Goal: Task Accomplishment & Management: Use online tool/utility

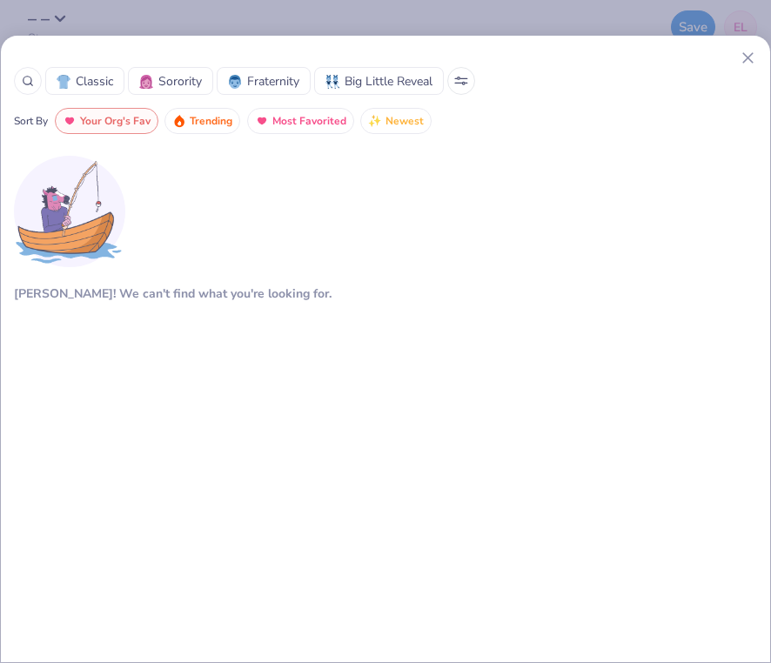
click at [189, 274] on div "Aw fish! We can't find what you're looking for." at bounding box center [385, 379] width 743 height 464
click at [750, 57] on icon at bounding box center [748, 58] width 18 height 18
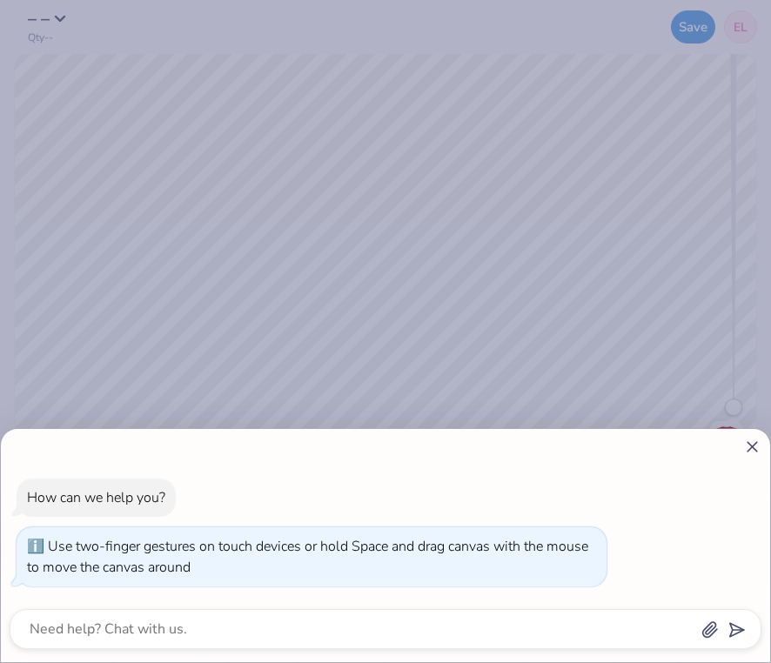
drag, startPoint x: 734, startPoint y: 400, endPoint x: 741, endPoint y: 475, distance: 75.1
click at [743, 475] on body "– – Qty -- Save EL Image AI Stuck? Designs Add Text Upload Greek Clipart & logo…" at bounding box center [385, 331] width 771 height 663
click at [750, 443] on icon at bounding box center [752, 447] width 18 height 18
type textarea "x"
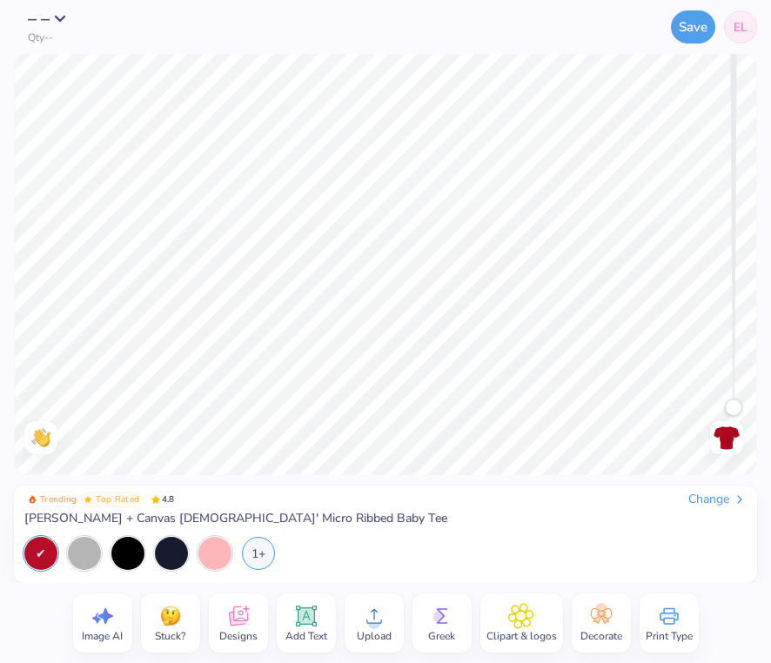
click at [369, 615] on icon at bounding box center [374, 616] width 26 height 26
click at [597, 619] on icon at bounding box center [597, 620] width 8 height 8
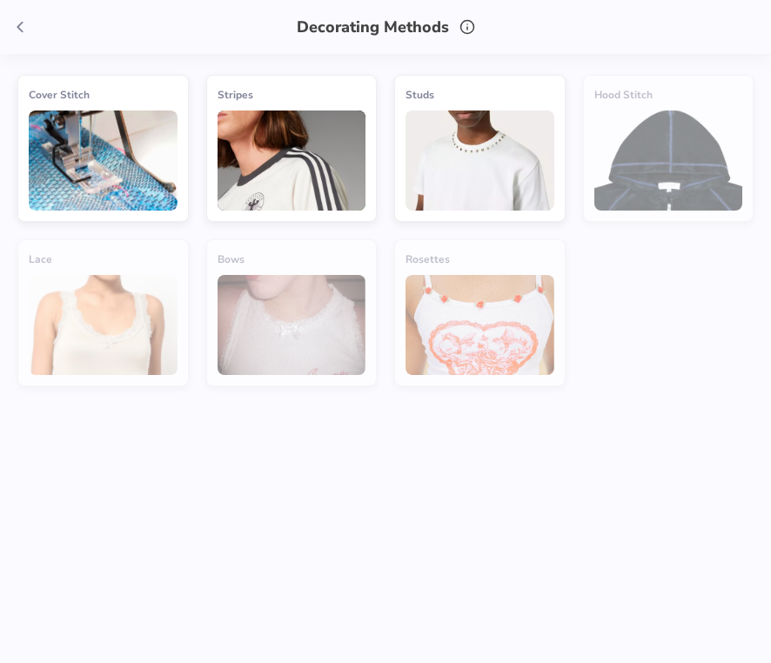
click at [20, 28] on icon at bounding box center [19, 26] width 19 height 19
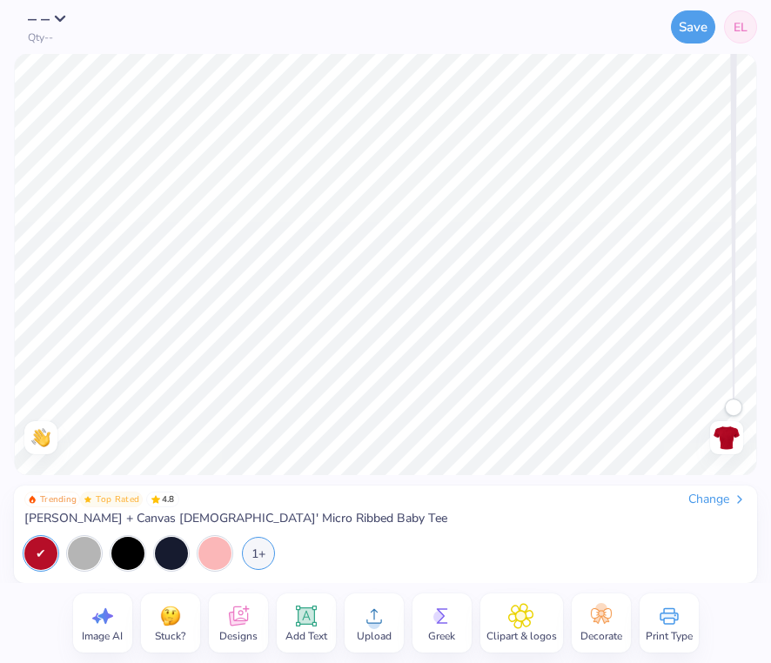
click at [374, 619] on circle at bounding box center [374, 623] width 12 height 12
click at [440, 629] on span "Greek" at bounding box center [441, 636] width 27 height 14
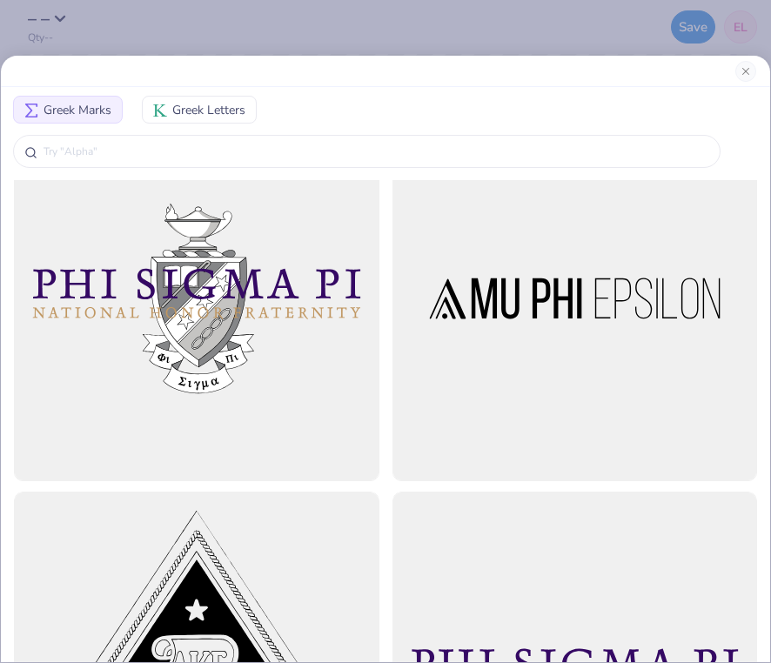
scroll to position [791, 0]
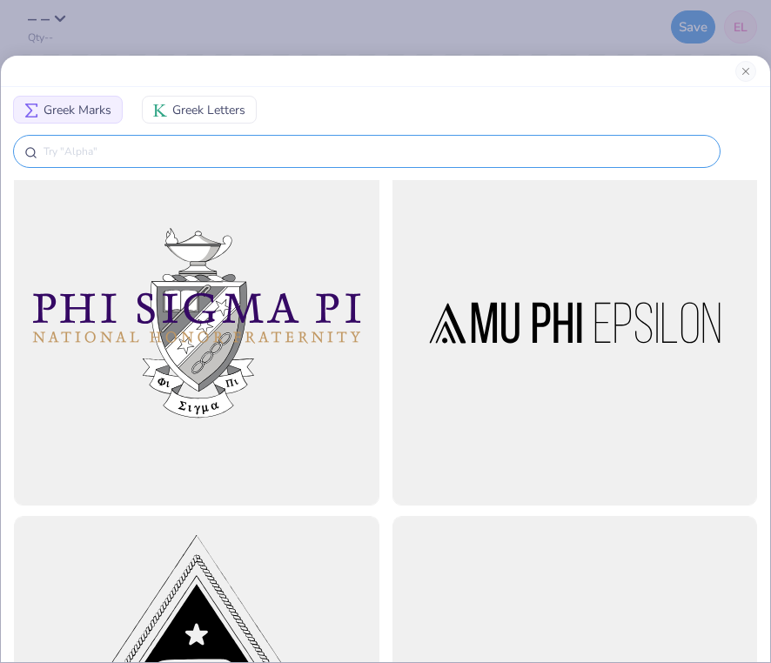
click at [282, 150] on input "text" at bounding box center [375, 151] width 667 height 17
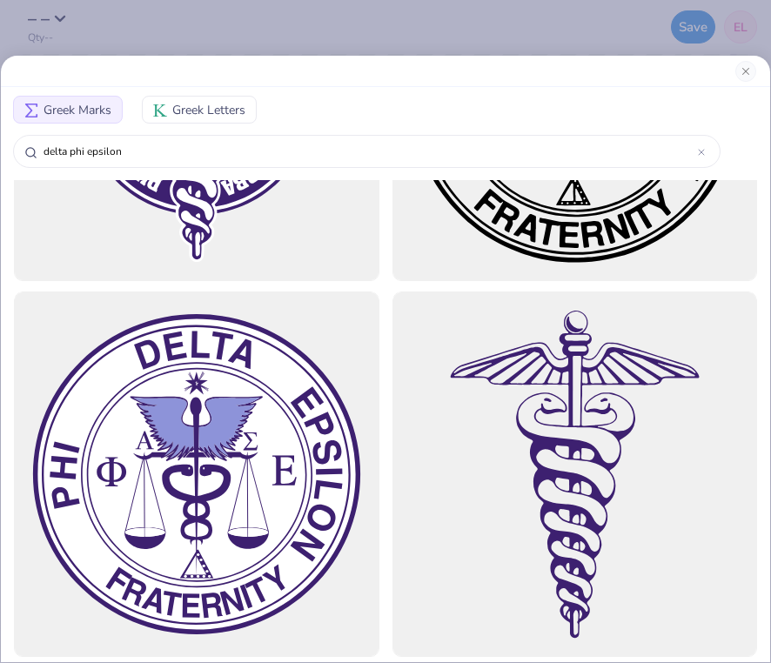
scroll to position [5148, 0]
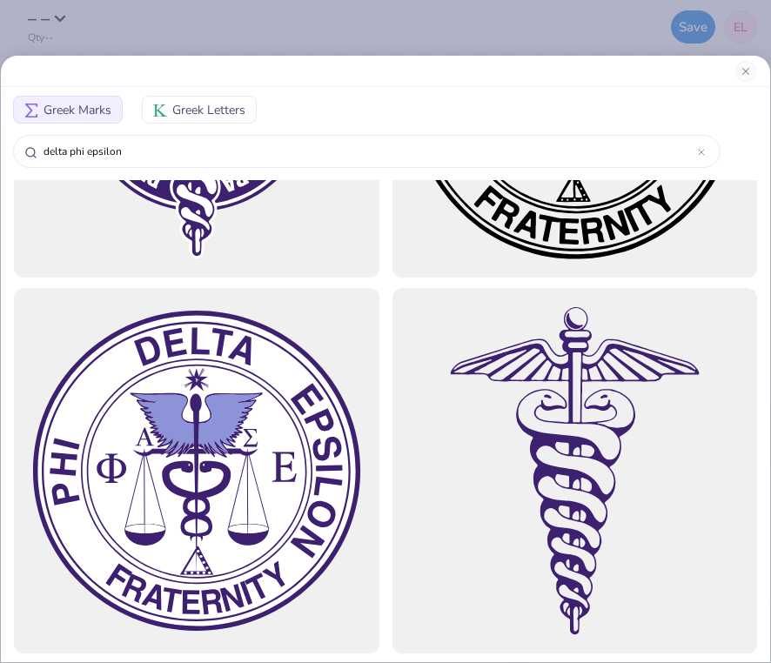
type input "delta phi epsilon"
click at [733, 69] on div at bounding box center [385, 71] width 769 height 31
click at [745, 69] on button "Close" at bounding box center [745, 71] width 21 height 21
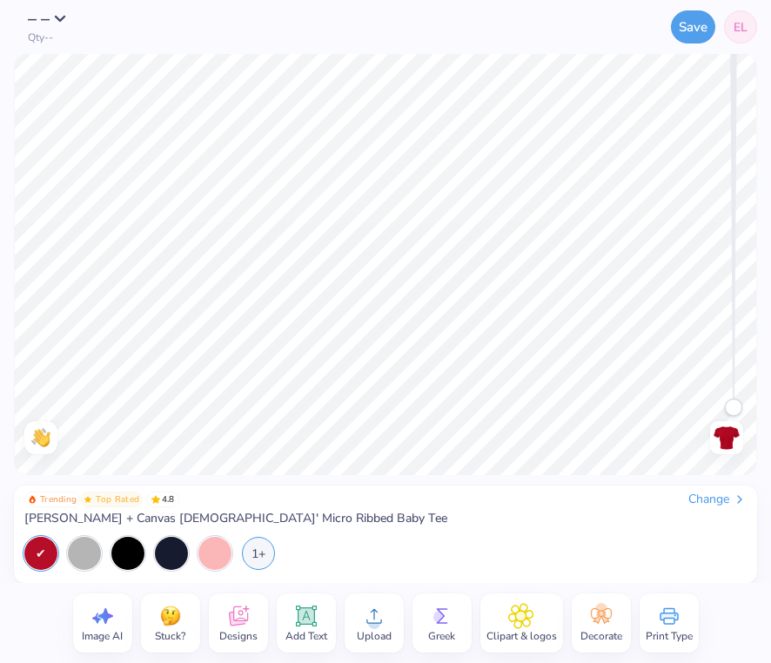
click at [303, 619] on icon at bounding box center [306, 616] width 17 height 17
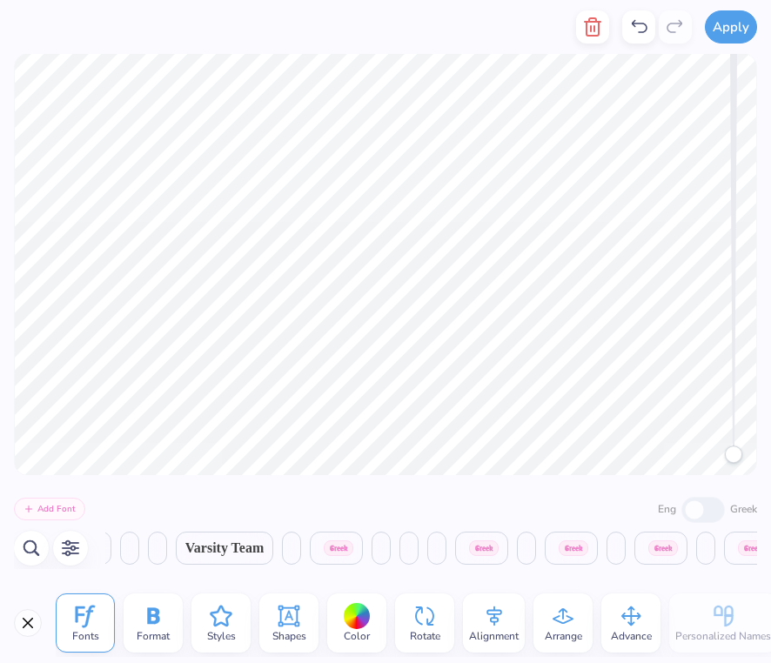
scroll to position [0, 10000]
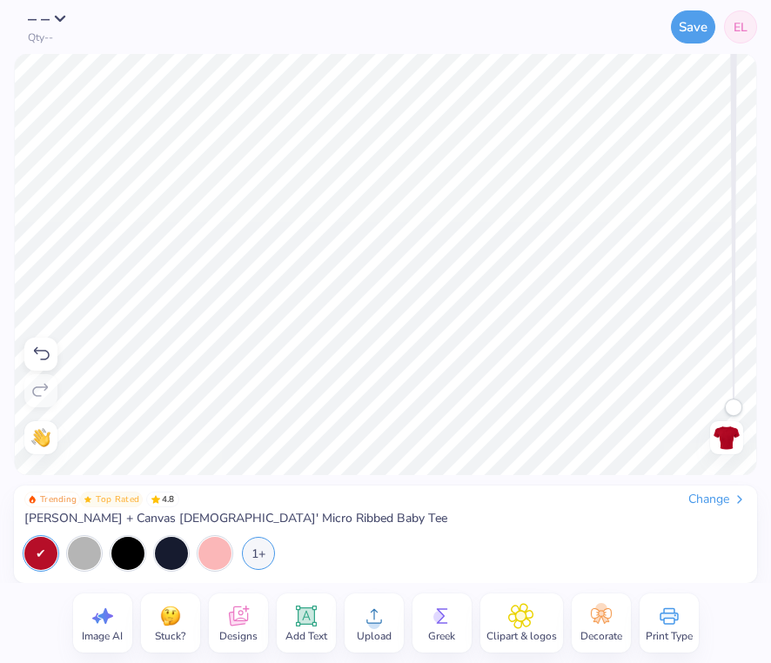
click at [296, 626] on icon at bounding box center [306, 616] width 26 height 26
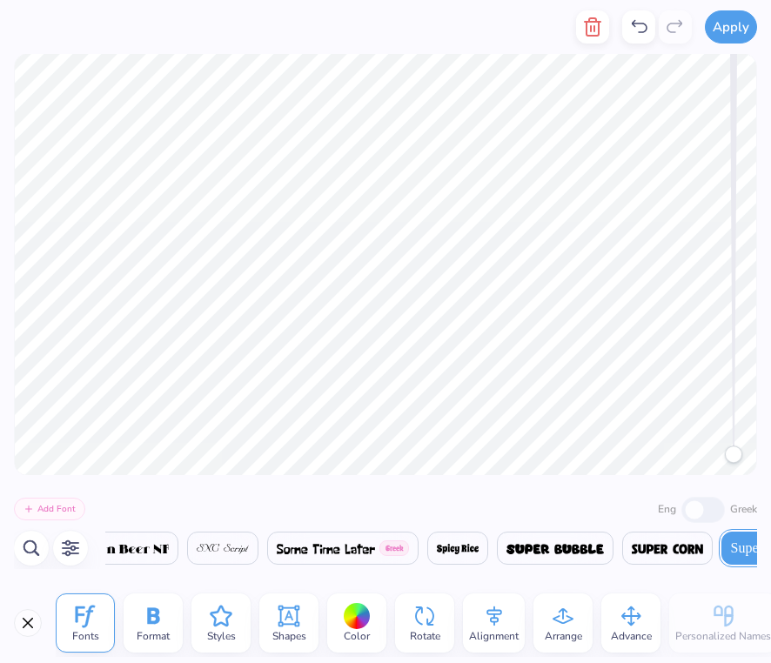
scroll to position [0, 30156]
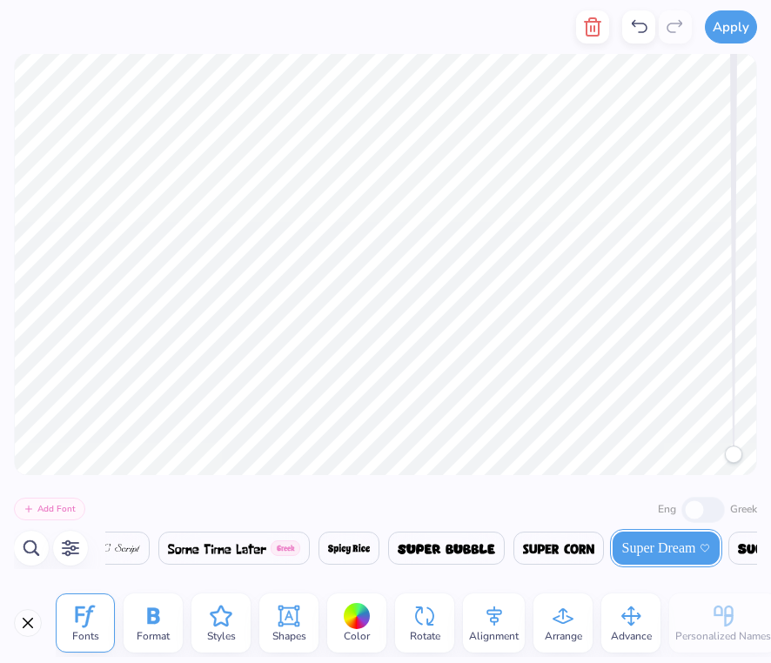
type textarea "T"
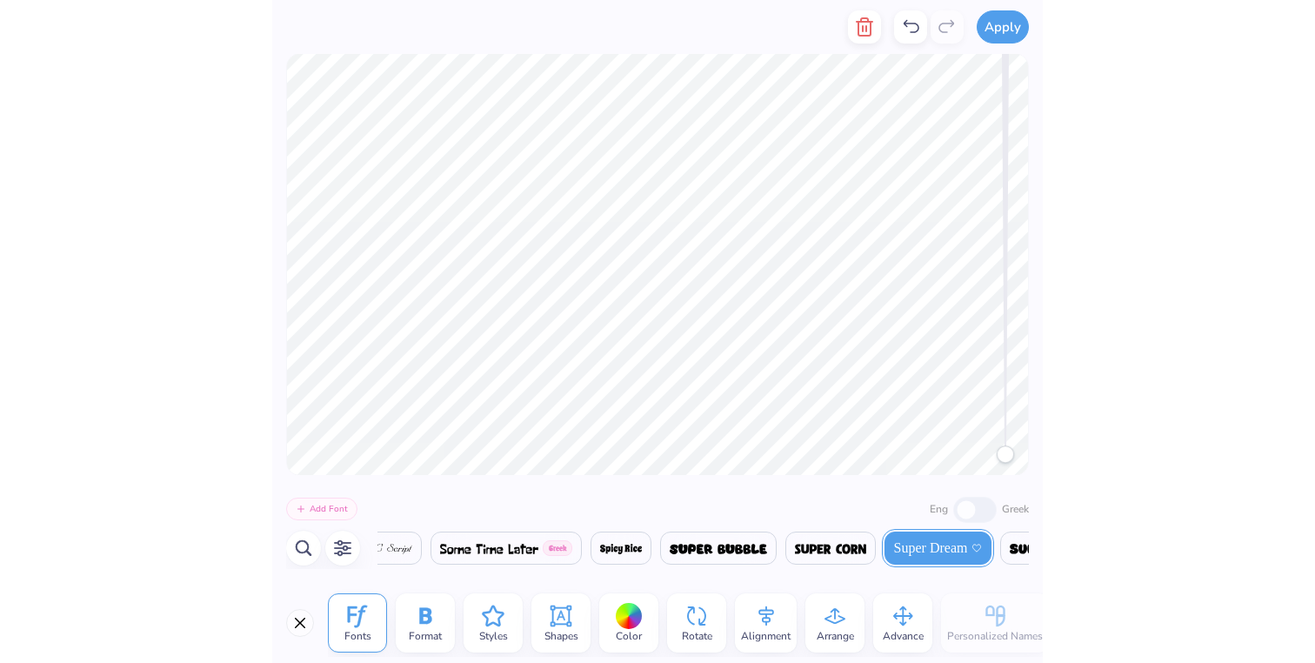
scroll to position [0, 4]
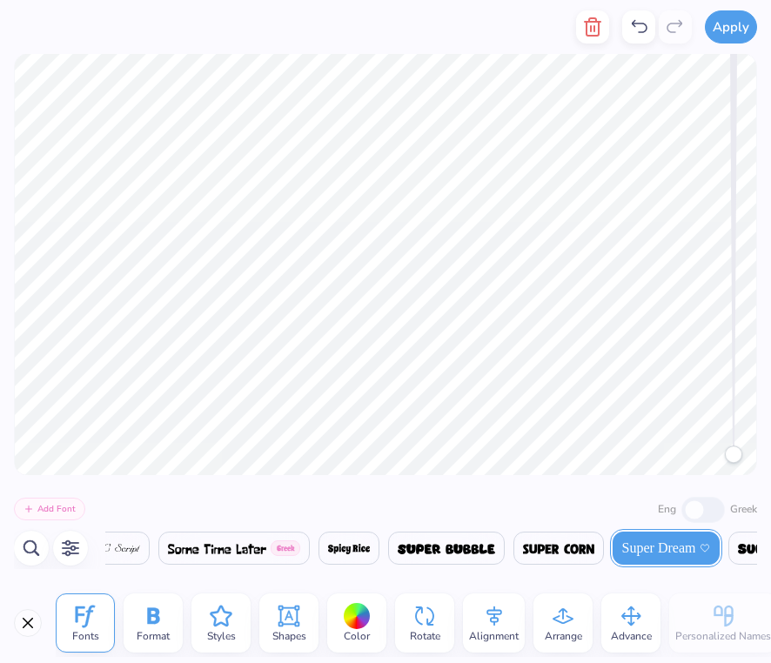
type textarea "Delta Phi Epsilon"
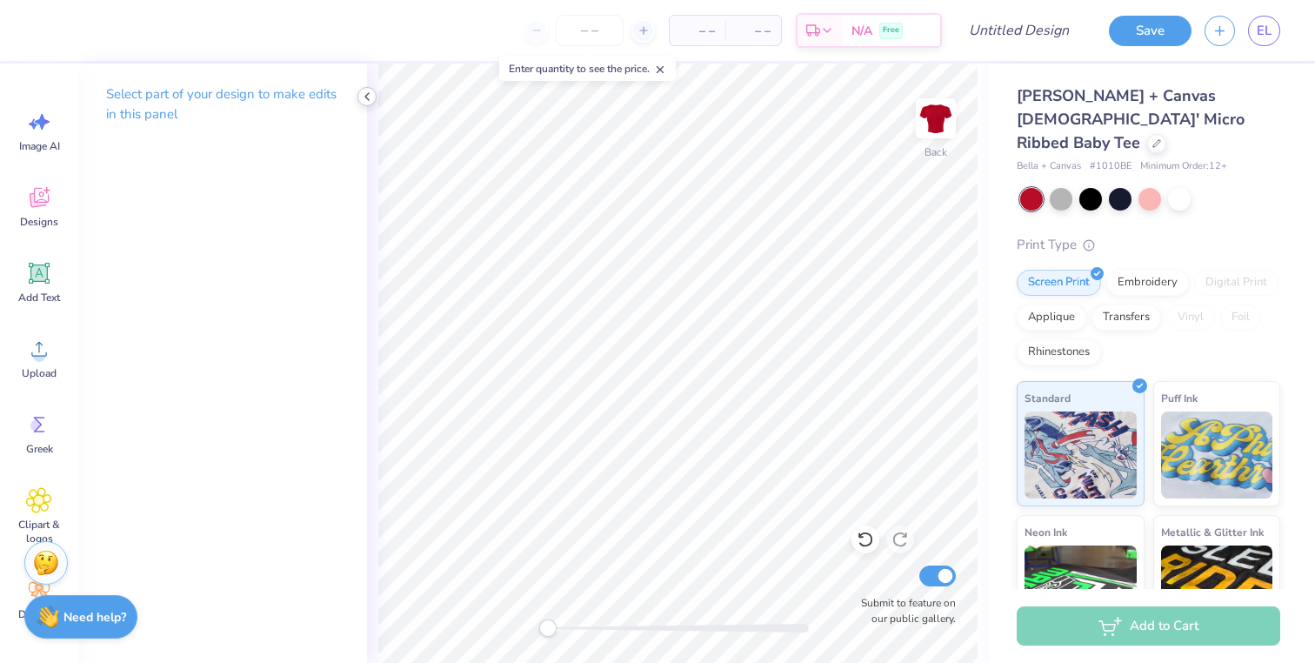
click at [366, 95] on polyline at bounding box center [366, 96] width 3 height 7
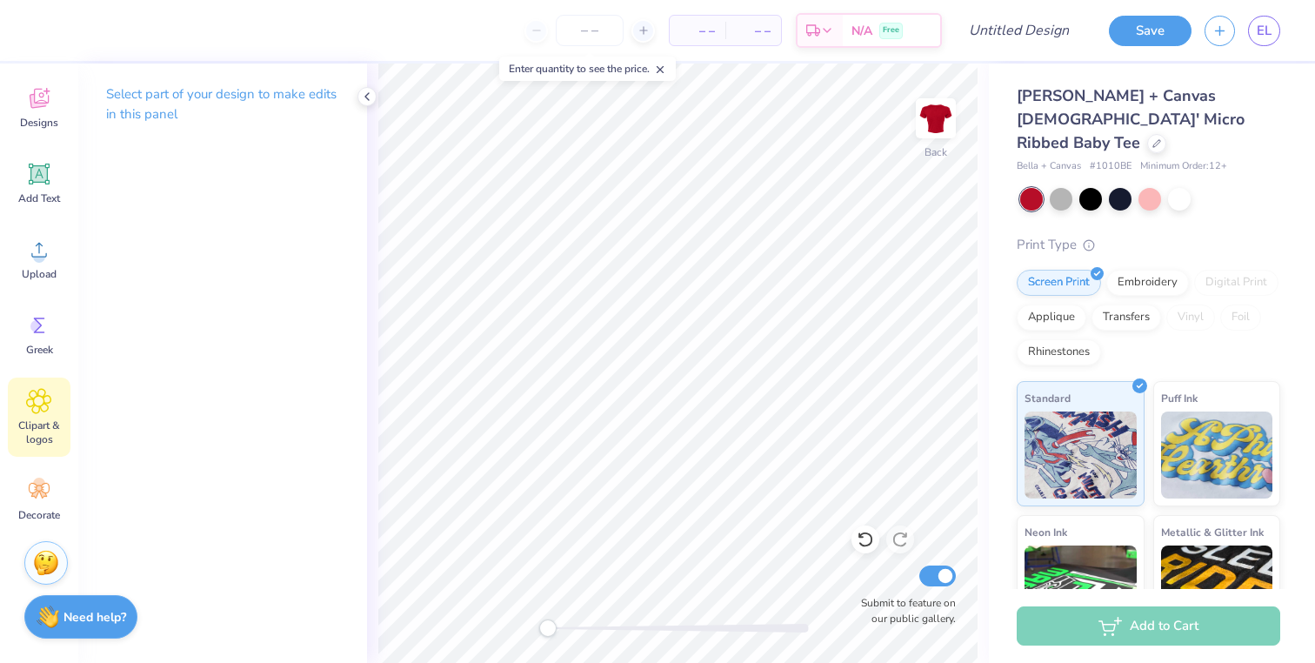
click at [40, 430] on span "Clipart & logos" at bounding box center [38, 432] width 57 height 28
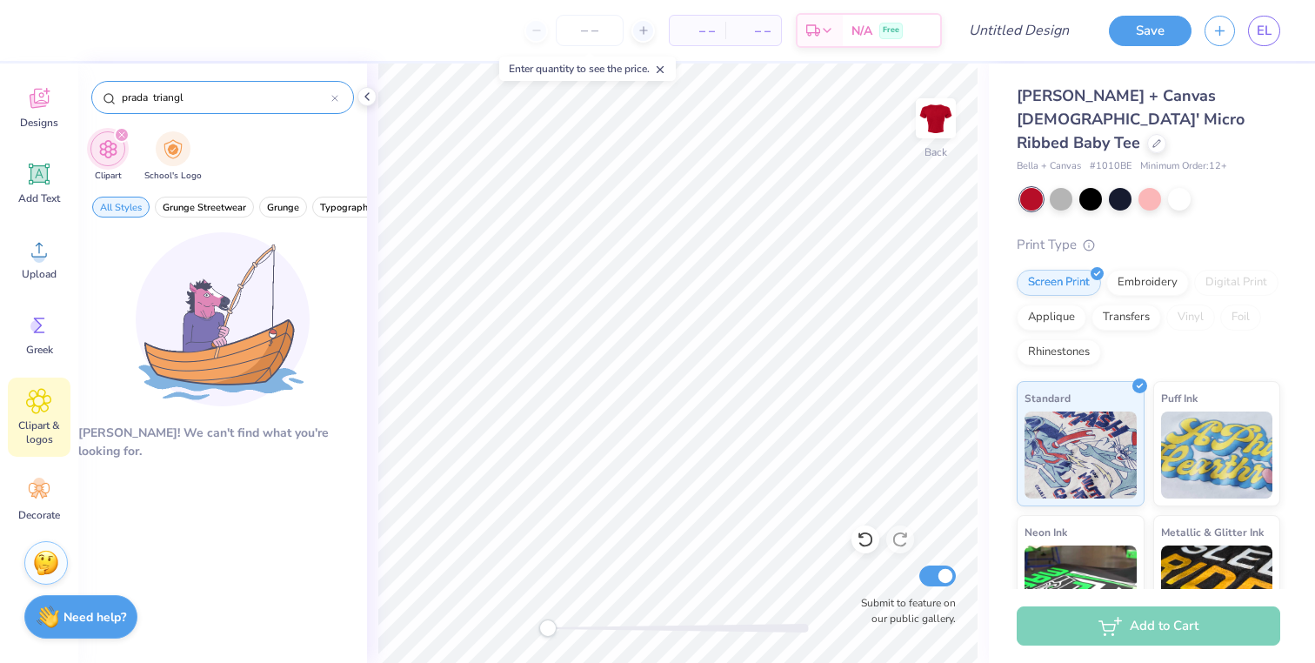
type input "prada triangle"
click at [331, 96] on icon at bounding box center [334, 98] width 7 height 7
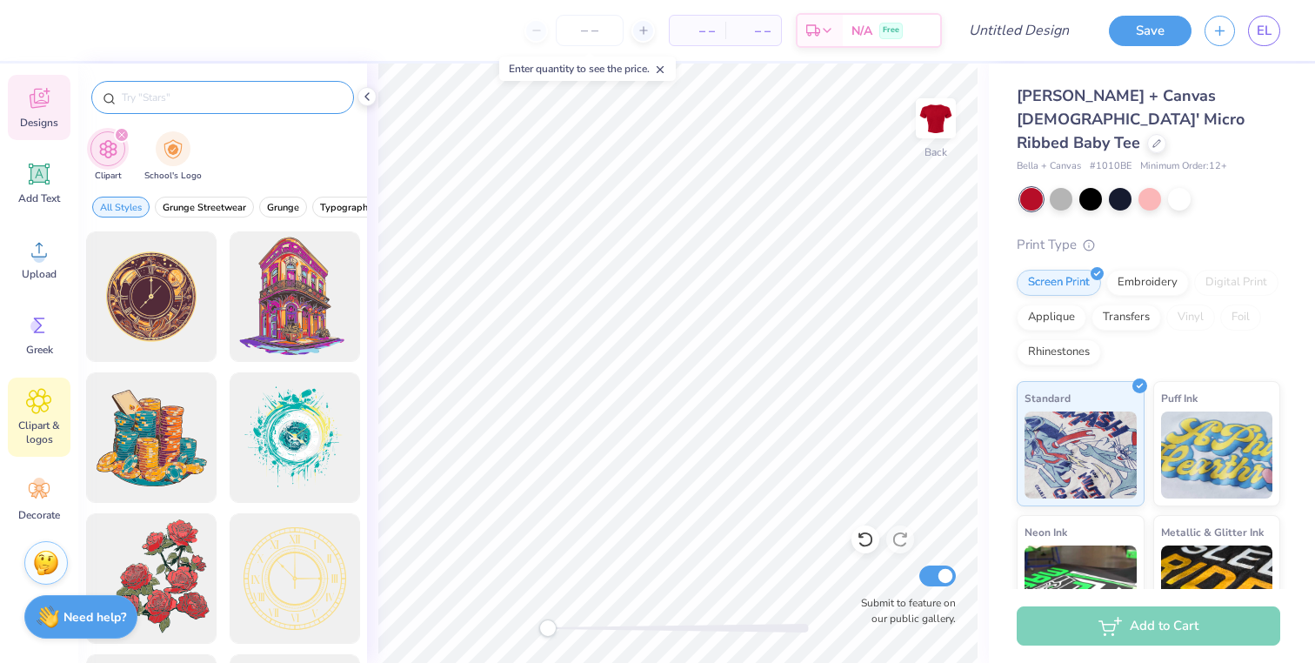
click at [48, 111] on div "Designs" at bounding box center [39, 107] width 63 height 65
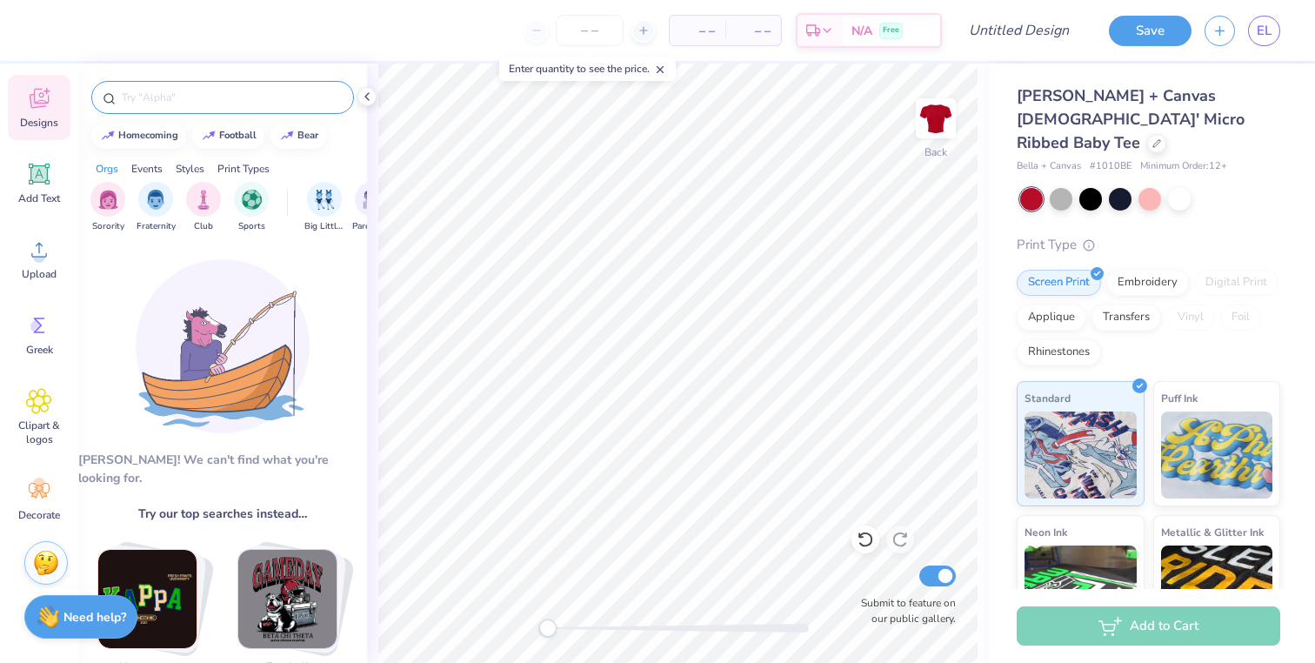
click at [222, 100] on input "text" at bounding box center [231, 97] width 223 height 17
type input "prada triangle"
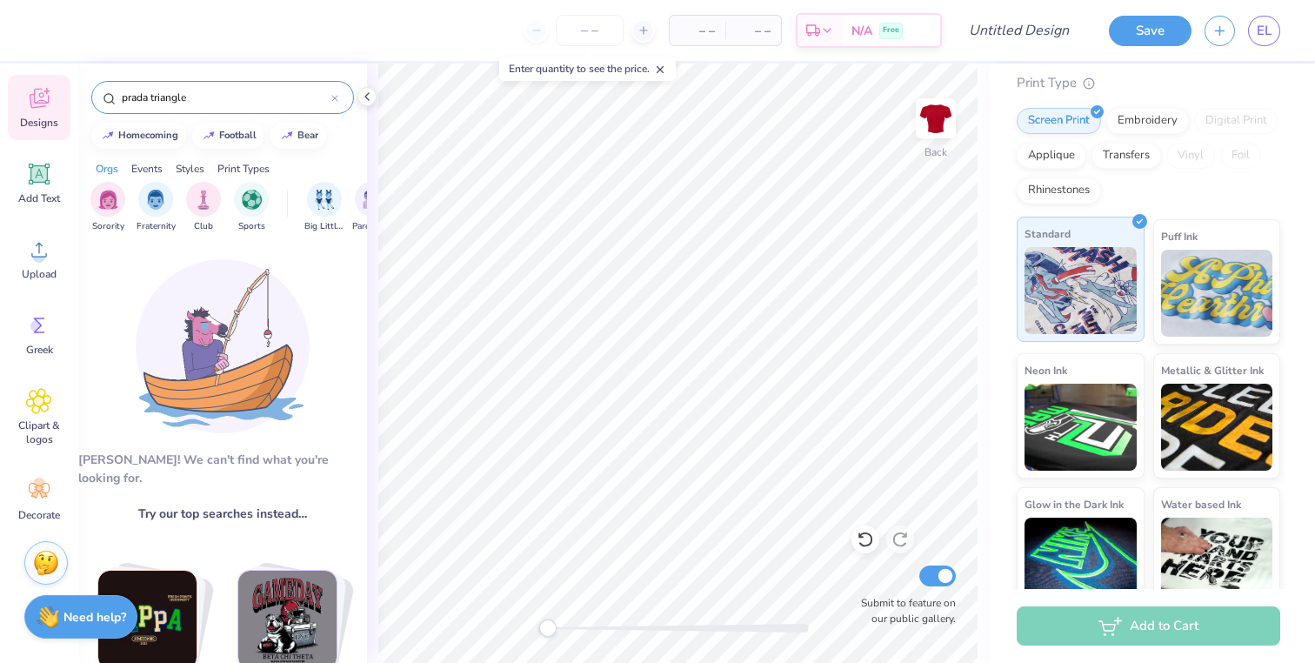
scroll to position [0, 0]
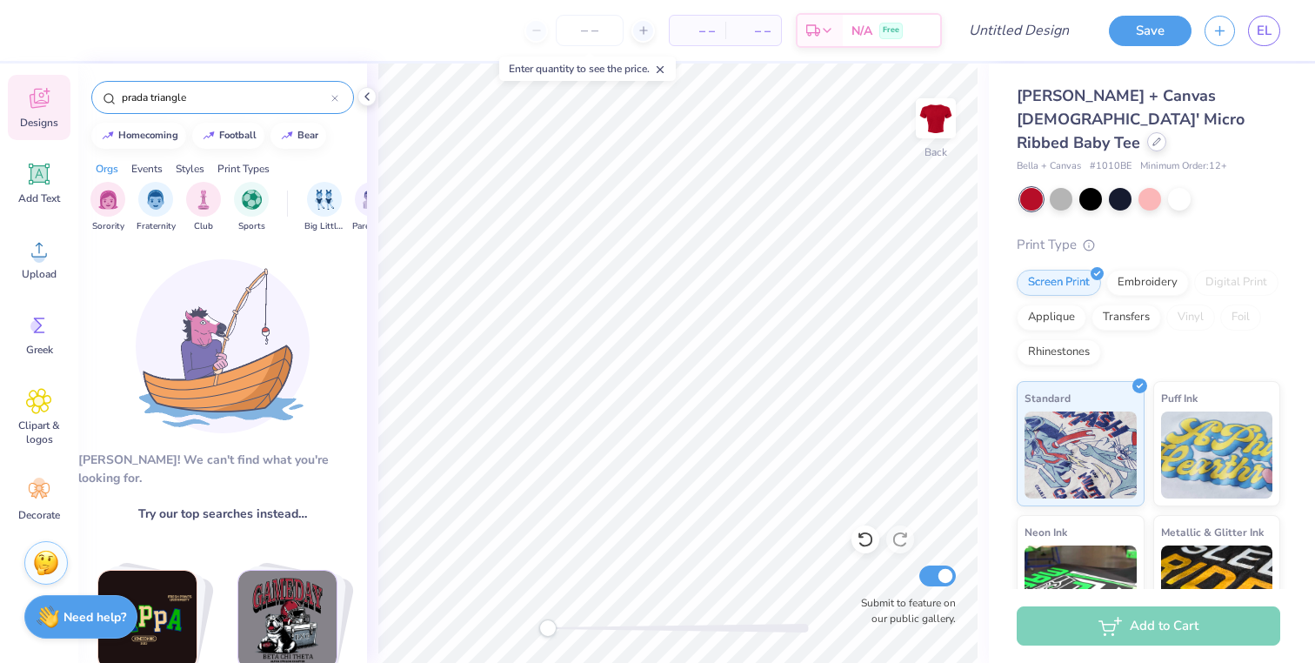
click at [770, 138] on icon at bounding box center [1157, 141] width 7 height 7
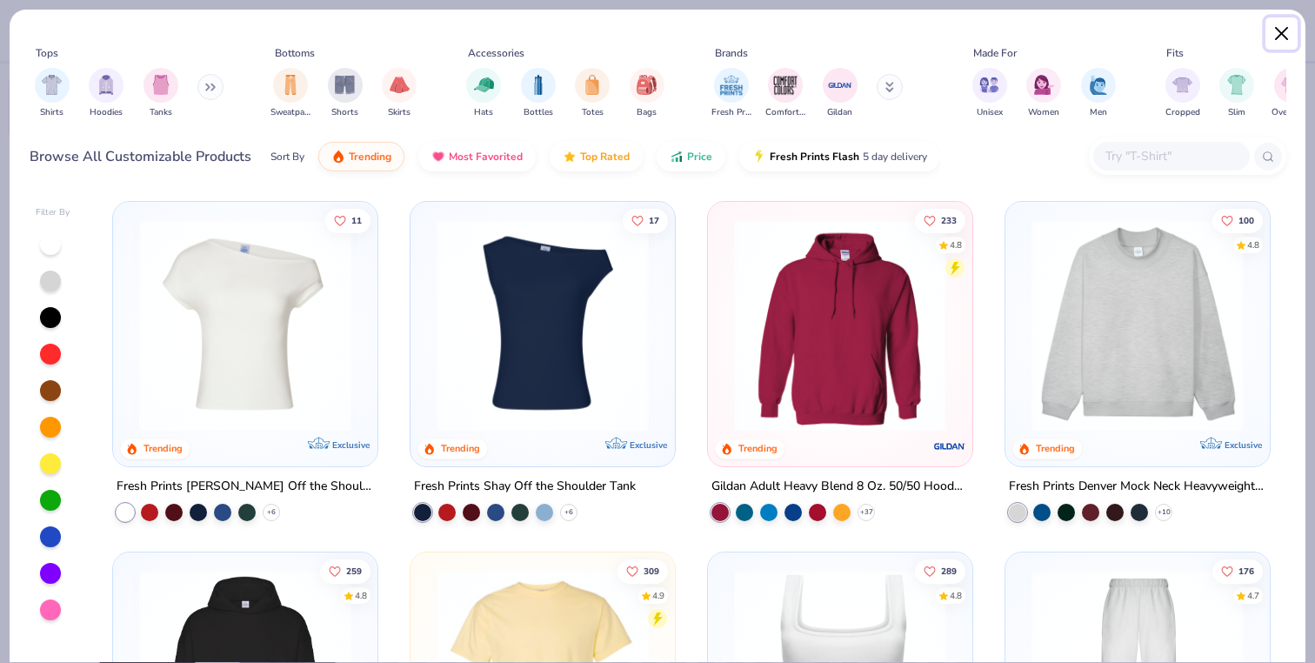
click at [770, 31] on button "Close" at bounding box center [1282, 33] width 33 height 33
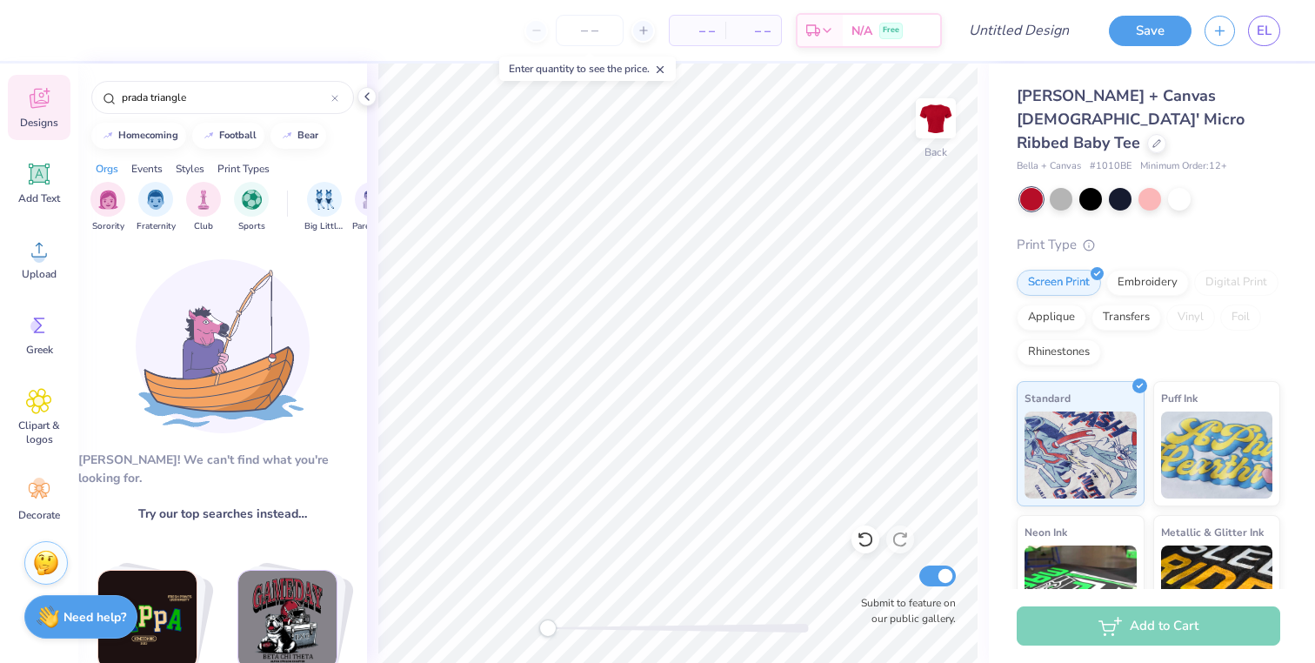
scroll to position [0, 4]
click at [713, 27] on span "– –" at bounding box center [697, 31] width 35 height 18
click at [690, 27] on span "– –" at bounding box center [697, 31] width 35 height 18
click at [593, 31] on input "number" at bounding box center [590, 30] width 68 height 31
click at [535, 34] on div at bounding box center [590, 30] width 130 height 31
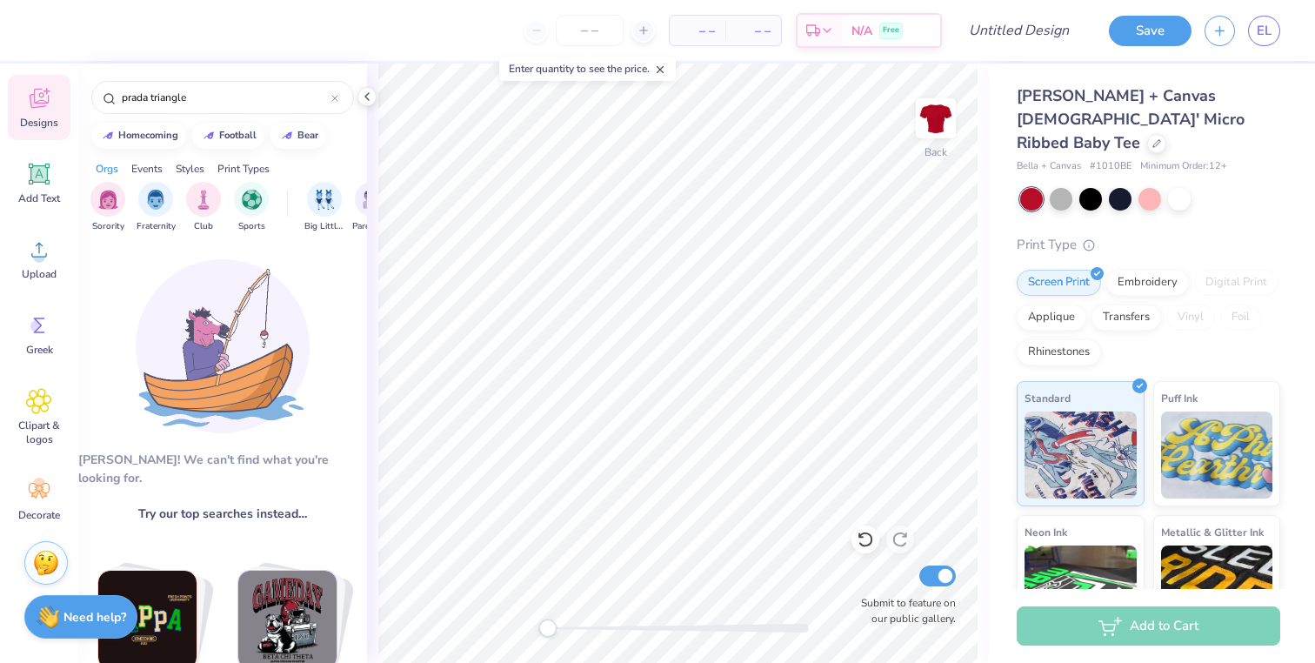
click at [666, 68] on icon at bounding box center [660, 70] width 12 height 12
click at [538, 30] on div at bounding box center [590, 30] width 130 height 31
click at [368, 95] on icon at bounding box center [367, 97] width 14 height 14
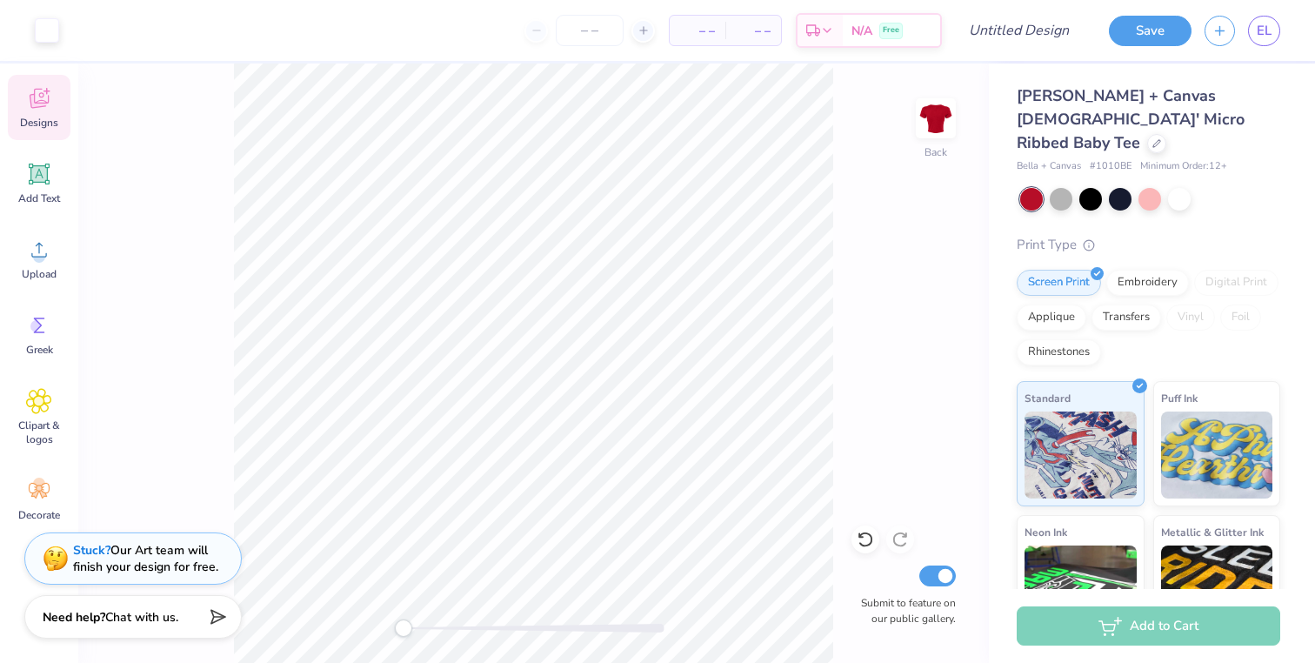
scroll to position [0, 0]
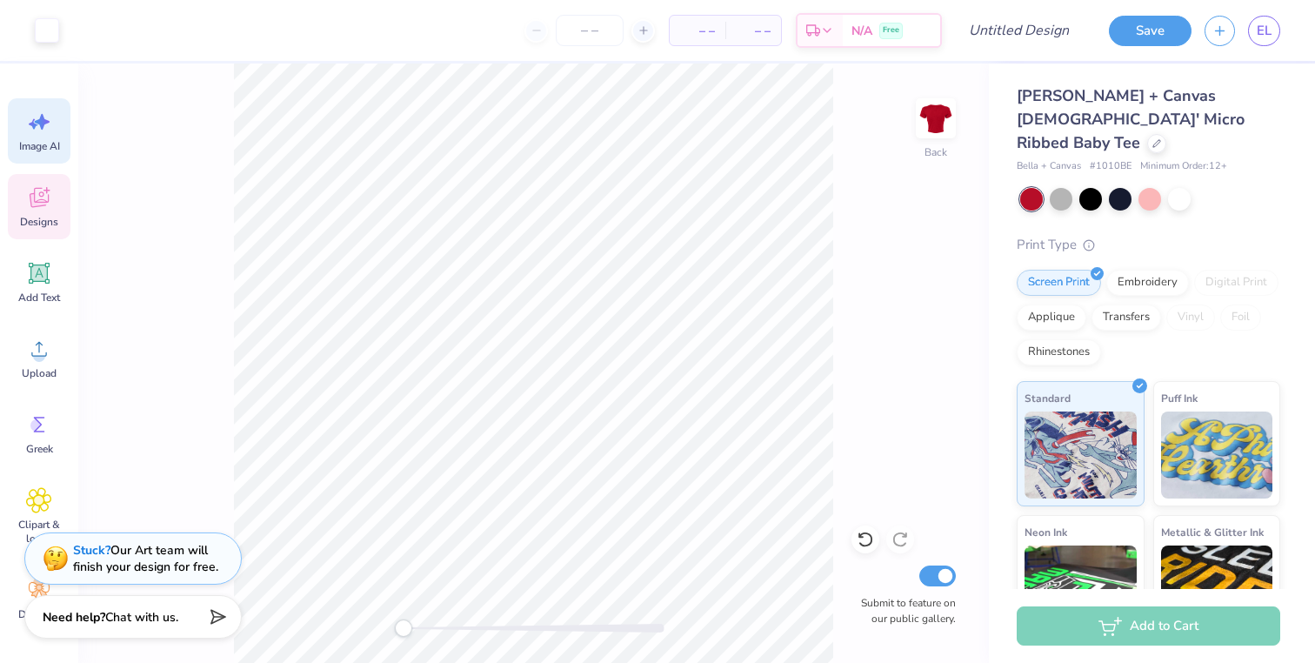
click at [48, 127] on icon at bounding box center [39, 122] width 26 height 26
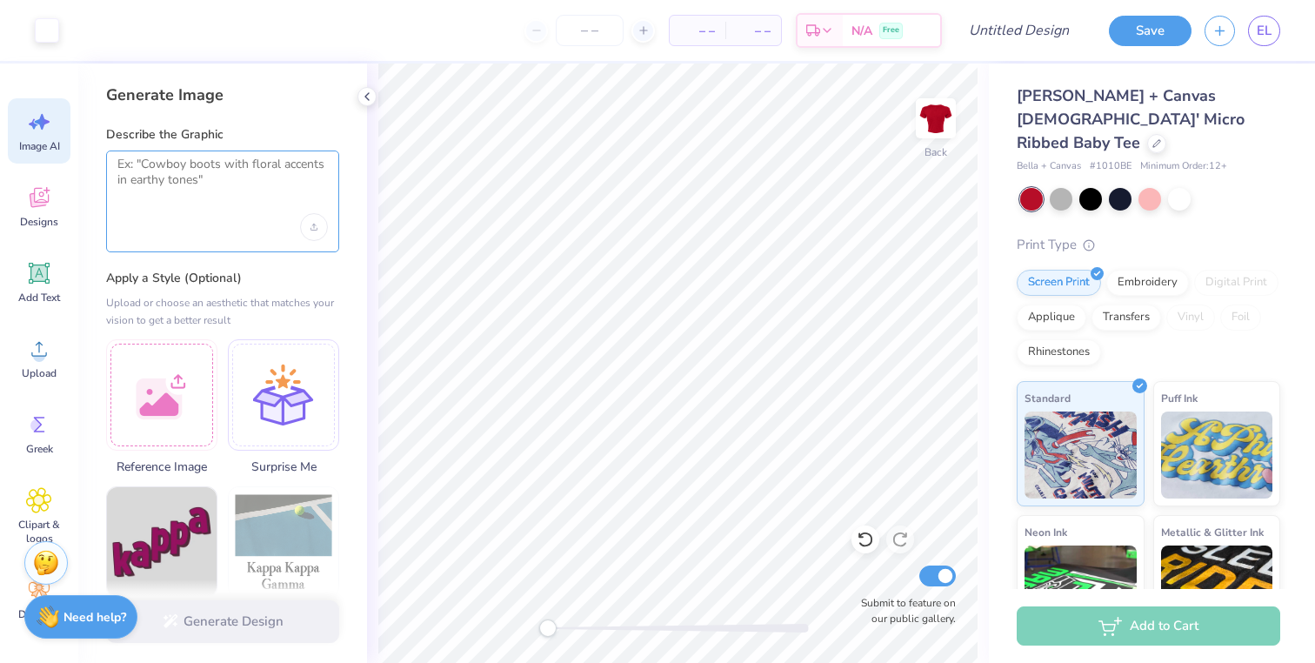
click at [171, 173] on textarea at bounding box center [222, 178] width 211 height 43
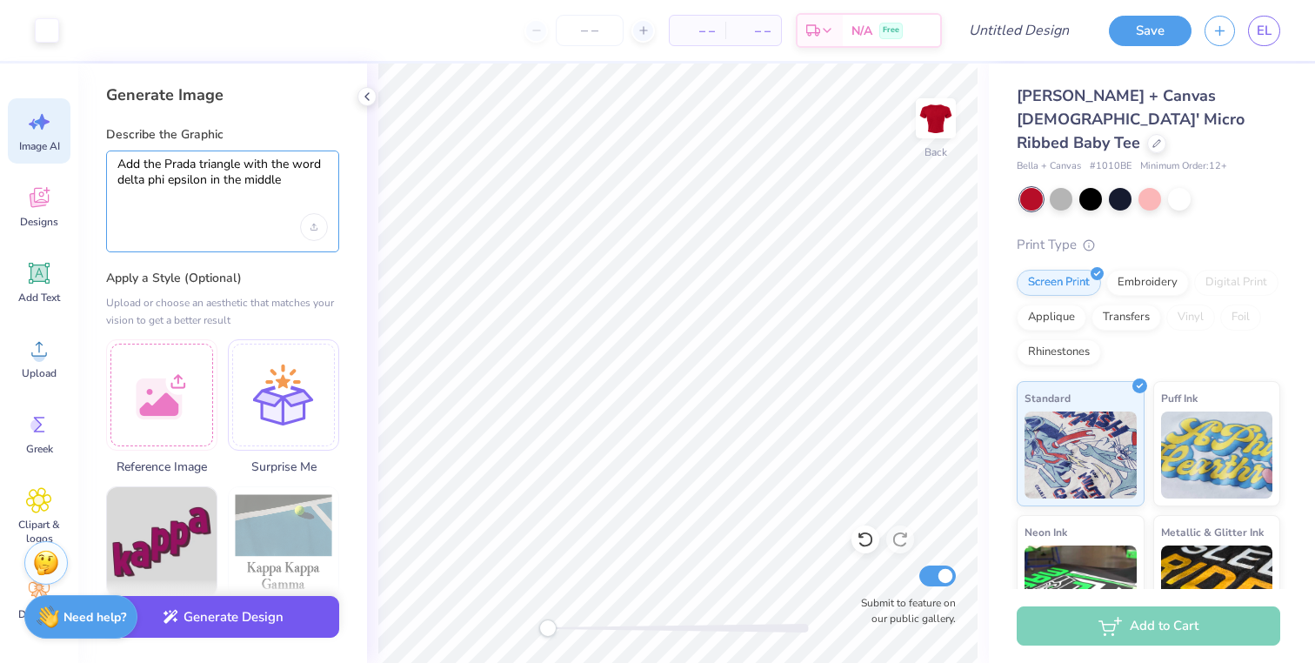
type textarea "Add the Prada triangle with the word delta phi epsilon in the middle"
click at [213, 625] on button "Generate Design" at bounding box center [222, 617] width 233 height 43
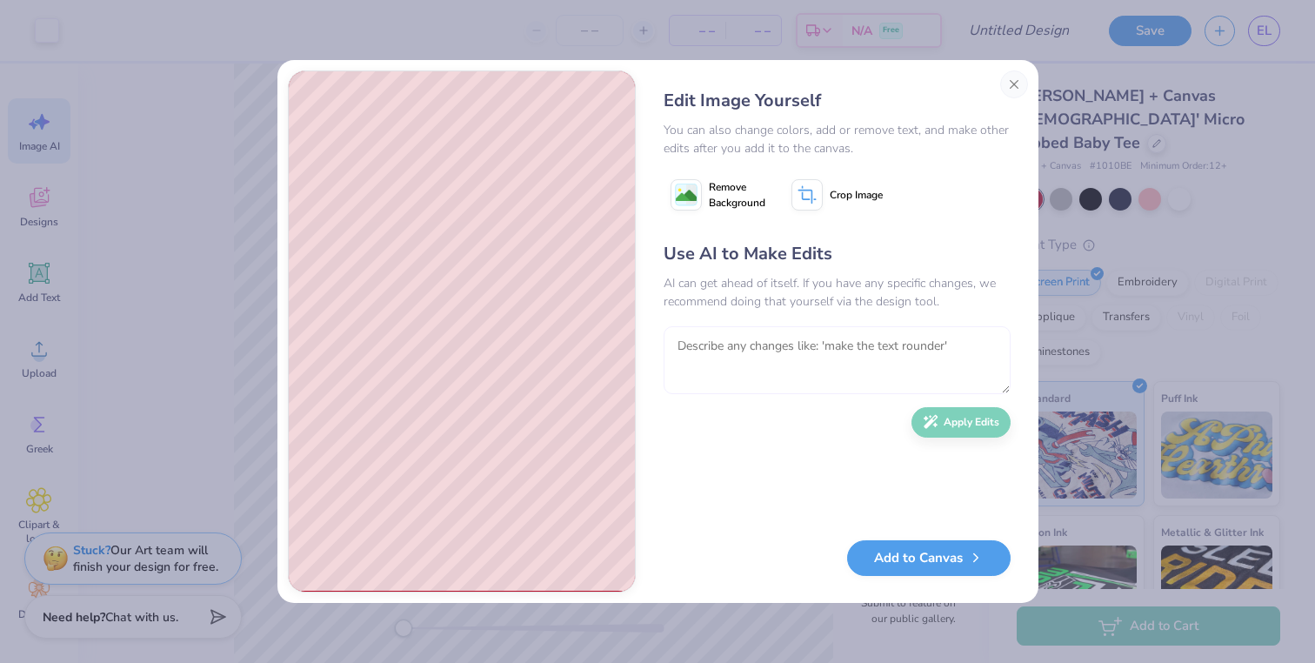
click at [746, 347] on textarea at bounding box center [837, 360] width 347 height 68
click at [727, 362] on textarea "make the triangle bigger with triangle filed with white and the word Delta Phi …" at bounding box center [837, 360] width 347 height 68
click at [770, 370] on textarea "make the triangle bigger with triangle filed with white and the words Delta Phi…" at bounding box center [837, 360] width 347 height 68
type textarea "make the triangle bigger with triangle filed with white and the words Delta Phi…"
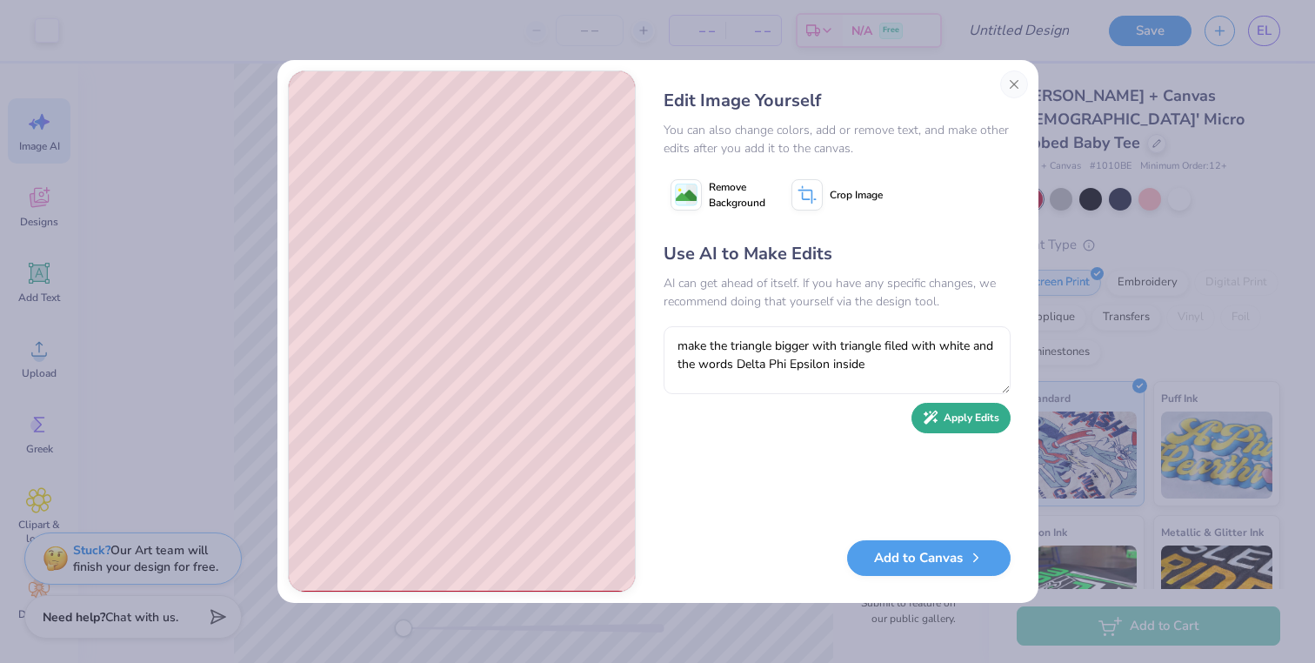
click at [770, 424] on button "Apply Edits" at bounding box center [961, 418] width 99 height 30
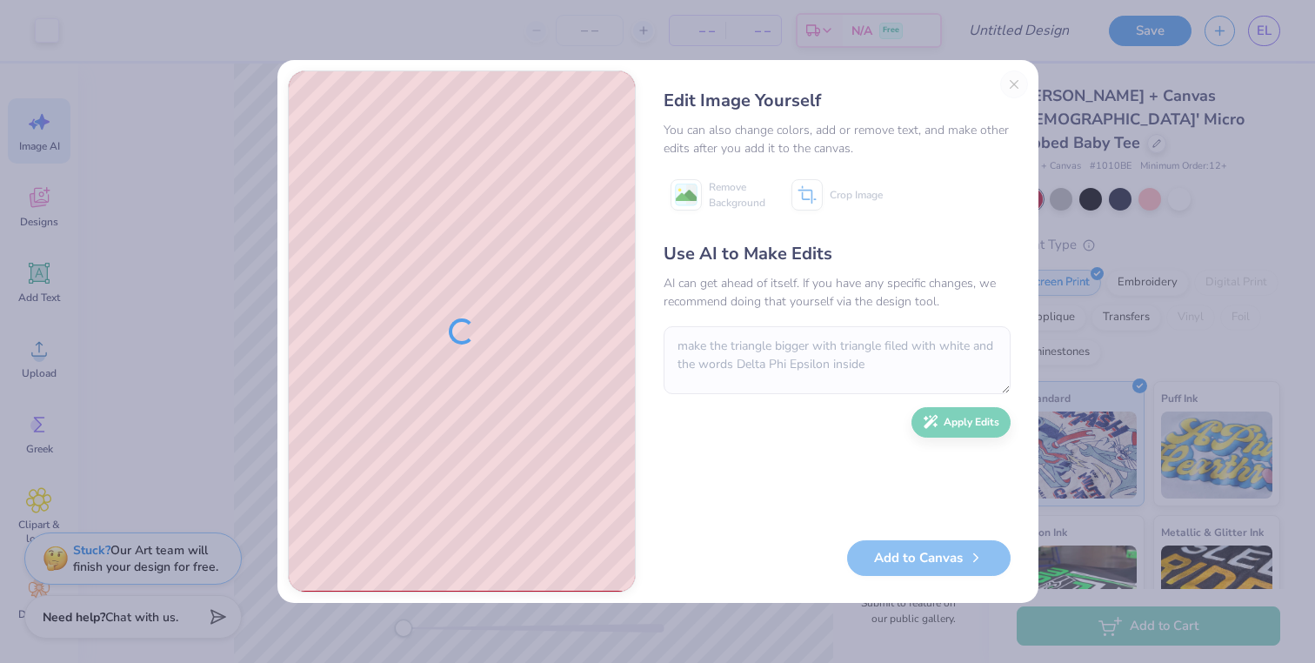
click at [1016, 90] on div "Edit Image Yourself You can also change colors, add or remove text, and make ot…" at bounding box center [837, 331] width 382 height 522
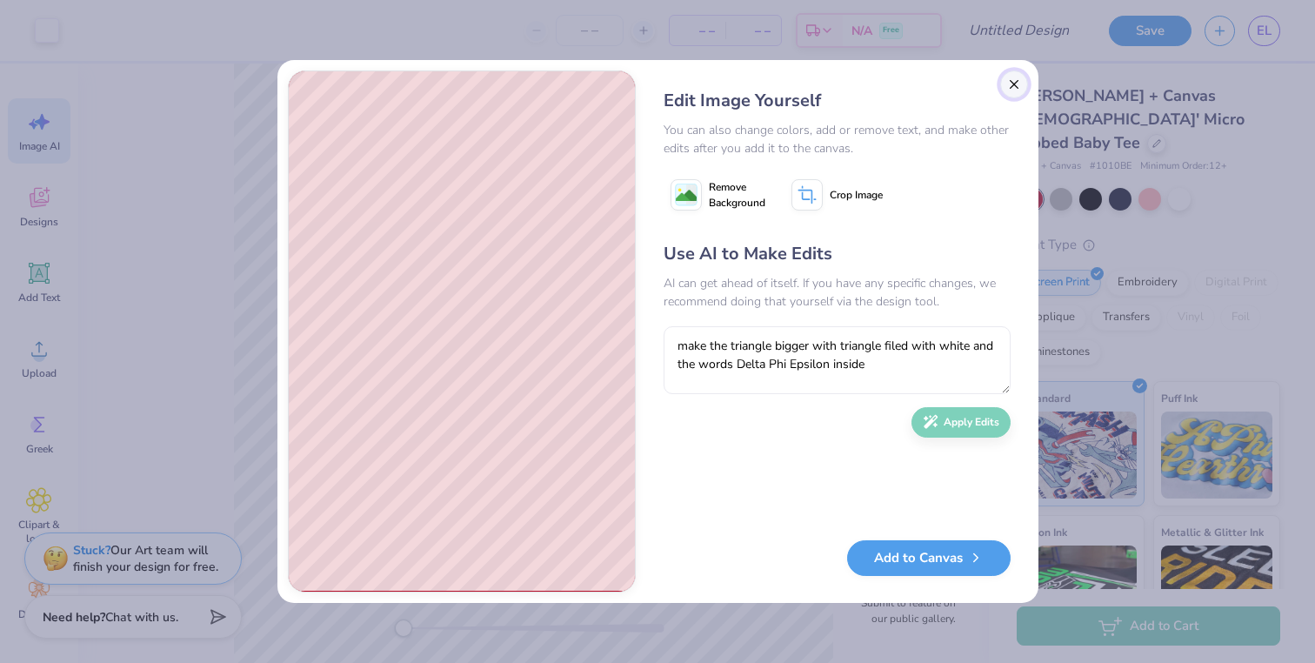
click at [1015, 84] on button "Close" at bounding box center [1014, 84] width 28 height 28
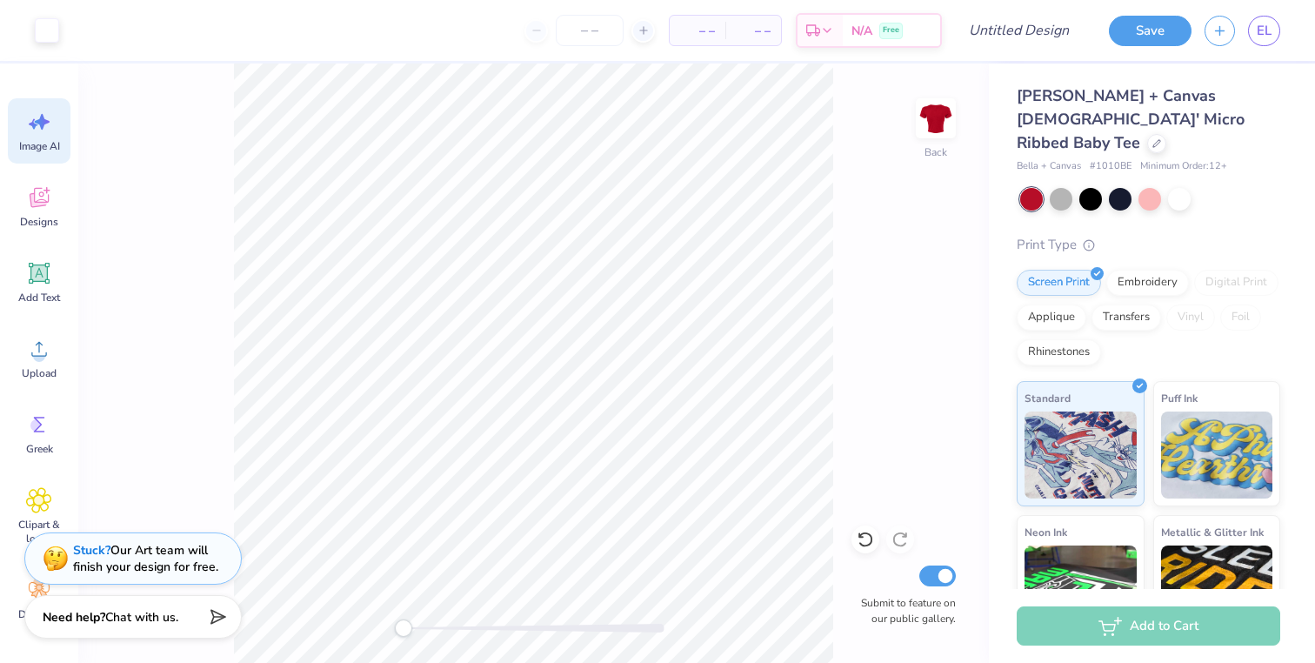
click at [40, 129] on icon at bounding box center [39, 122] width 26 height 26
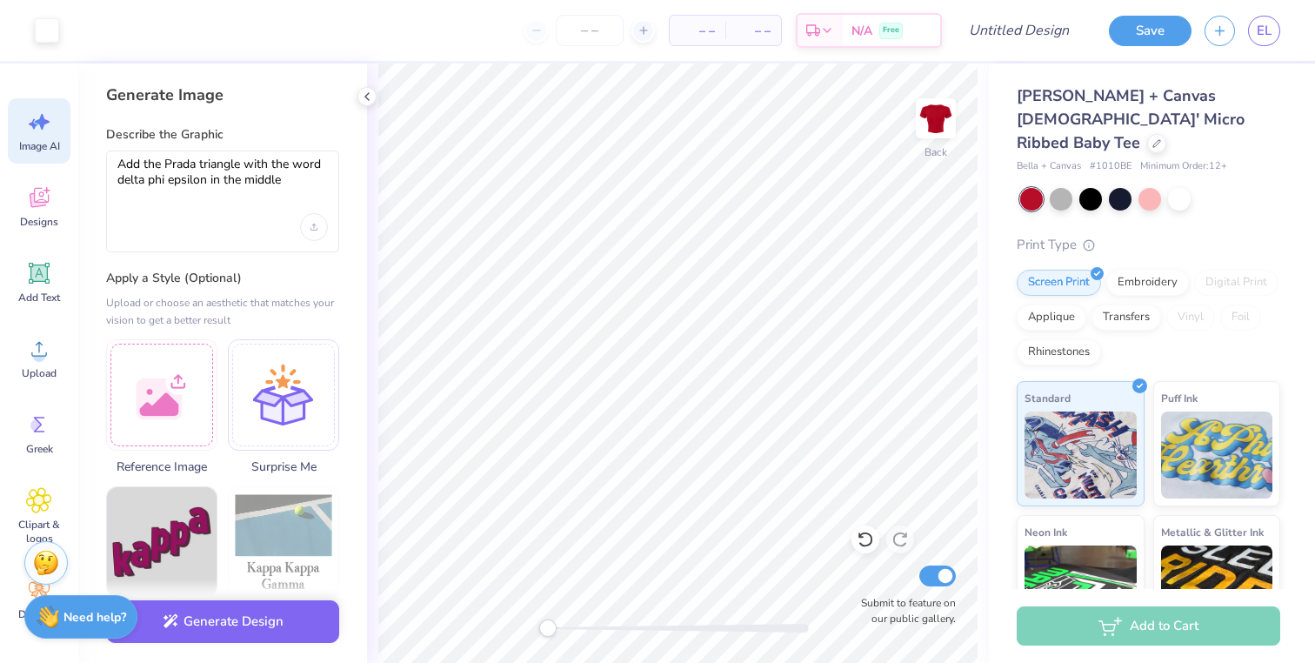
scroll to position [0, 0]
click at [171, 407] on div at bounding box center [161, 392] width 111 height 111
click at [312, 425] on div at bounding box center [283, 392] width 111 height 111
click at [305, 344] on div at bounding box center [283, 392] width 111 height 111
click at [293, 184] on textarea "Add the Prada triangle with the word delta phi epsilon in the middle" at bounding box center [222, 178] width 211 height 43
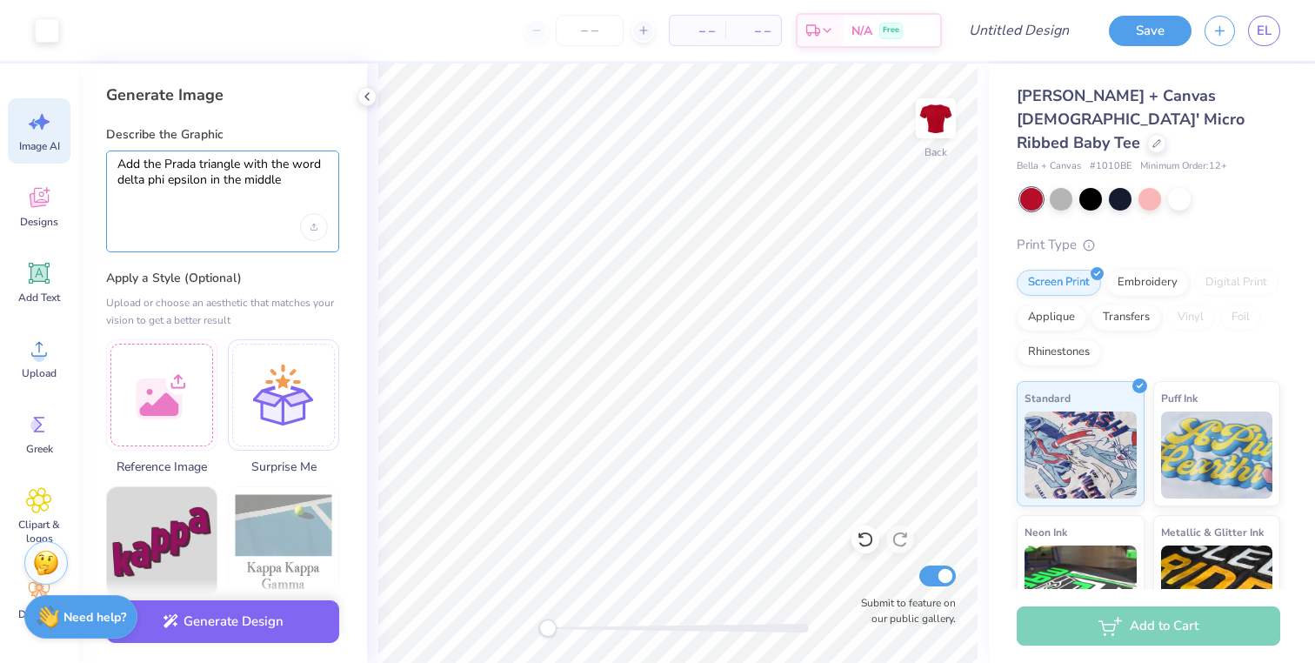
click at [123, 182] on textarea "Add the Prada triangle with the word delta phi epsilon in the middle" at bounding box center [222, 178] width 211 height 43
click at [157, 180] on textarea "Add the Prada triangle with the word Delta phi epsilon in the middle" at bounding box center [222, 178] width 211 height 43
click at [179, 181] on textarea "Add the Prada triangle with the word Delta Phi epsilon in the middle" at bounding box center [222, 178] width 211 height 43
click at [304, 183] on textarea "Add the Prada triangle with the word Delta Phi Epsilon in the middle" at bounding box center [222, 178] width 211 height 43
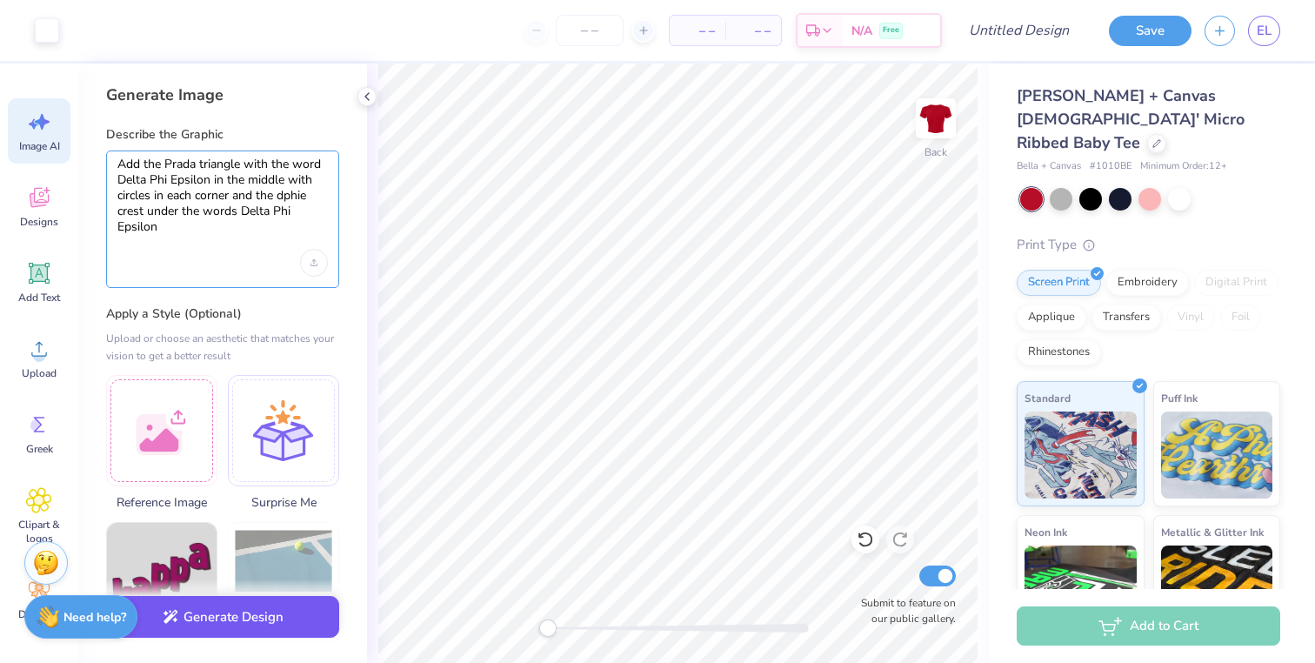
type textarea "Add the Prada triangle with the word Delta Phi Epsilon in the middle with circl…"
click at [246, 626] on button "Generate Design" at bounding box center [222, 617] width 233 height 43
